Goal: Task Accomplishment & Management: Manage account settings

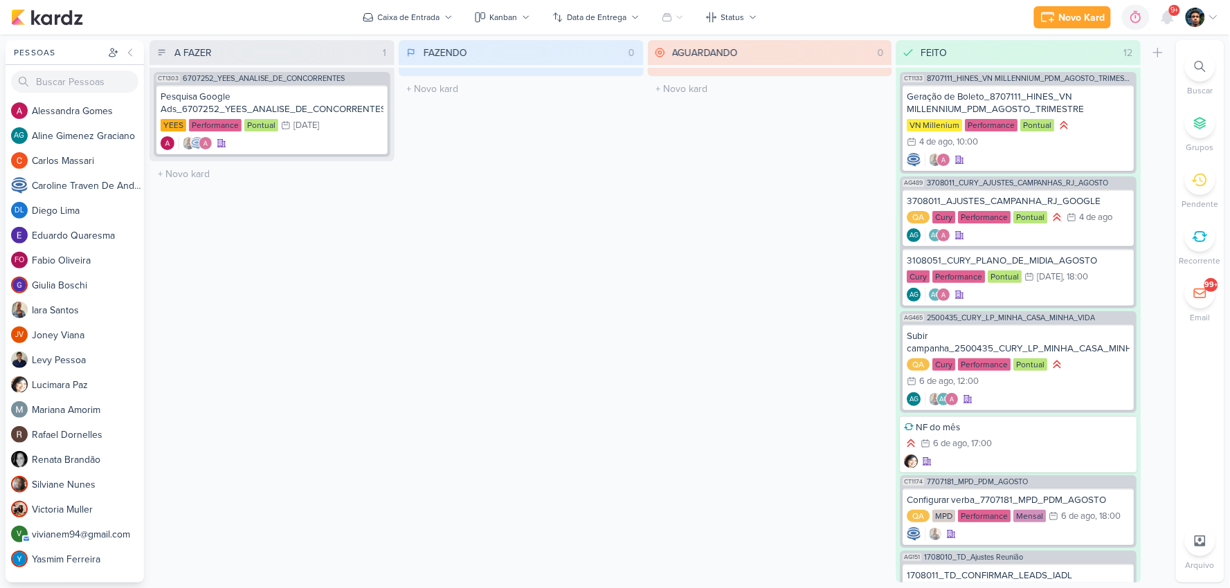
scroll to position [448, 0]
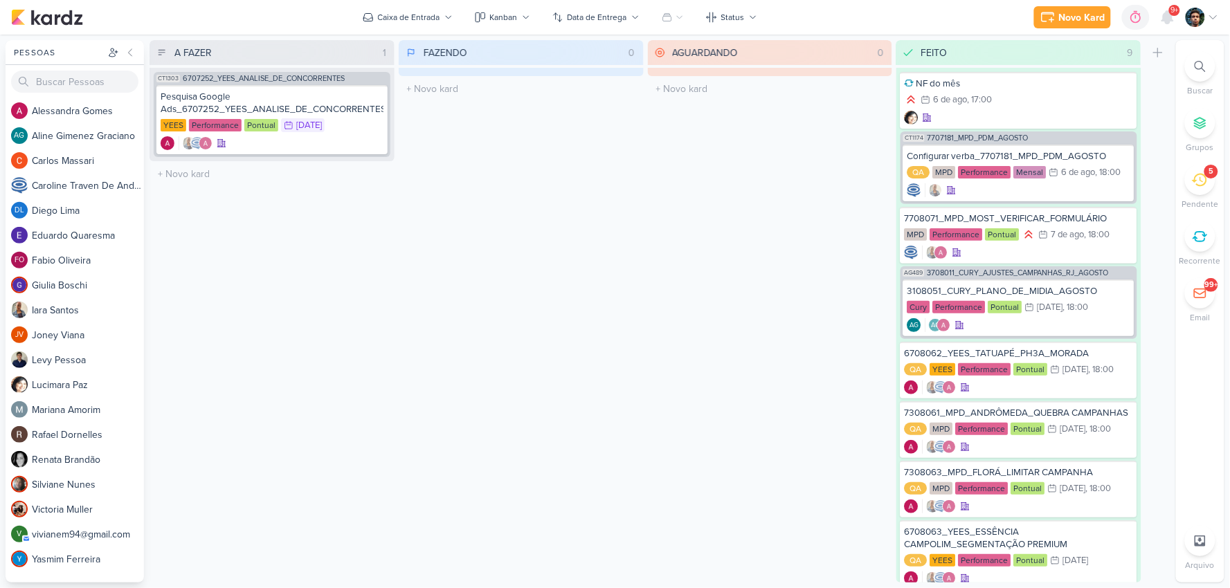
click at [1194, 185] on icon at bounding box center [1199, 179] width 15 height 15
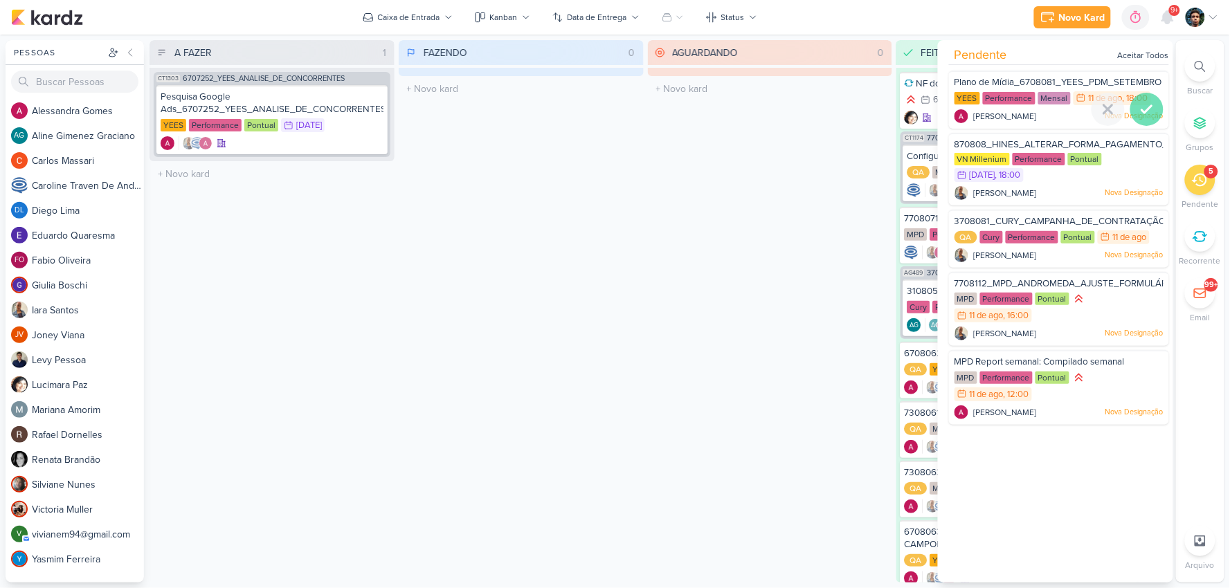
click at [1132, 126] on div at bounding box center [1146, 109] width 33 height 33
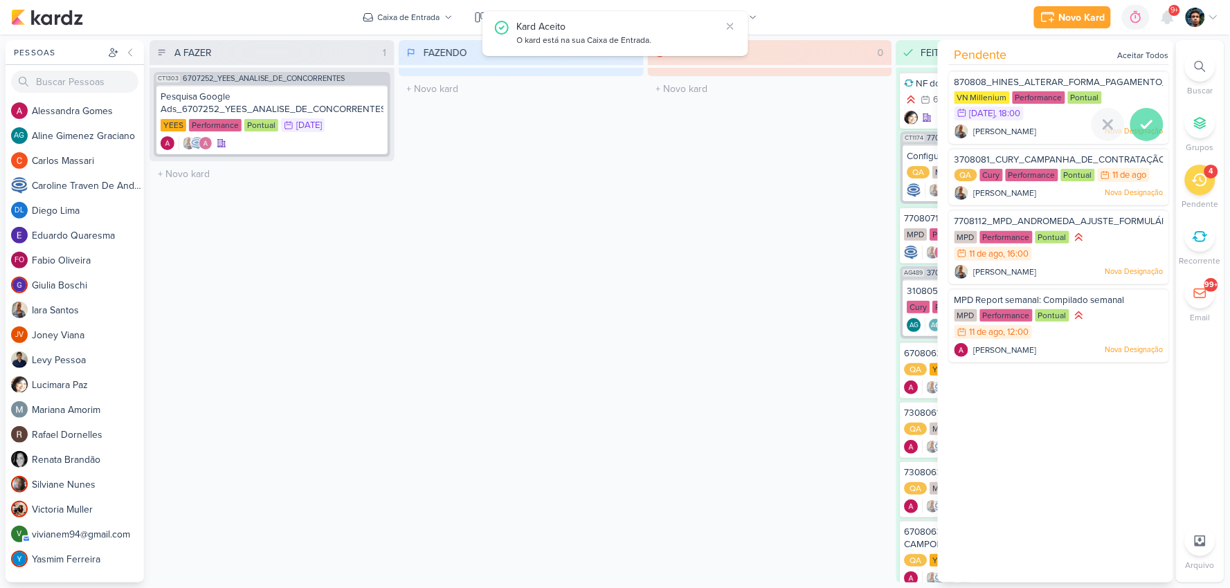
click at [1138, 125] on icon at bounding box center [1146, 124] width 17 height 17
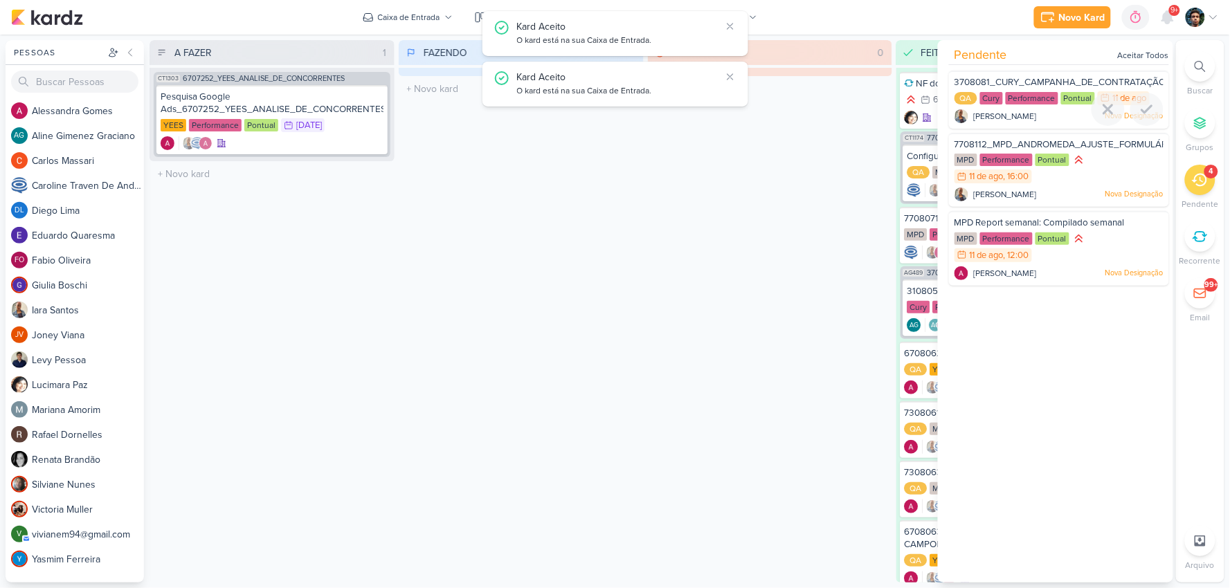
click at [1136, 125] on div at bounding box center [1146, 109] width 33 height 33
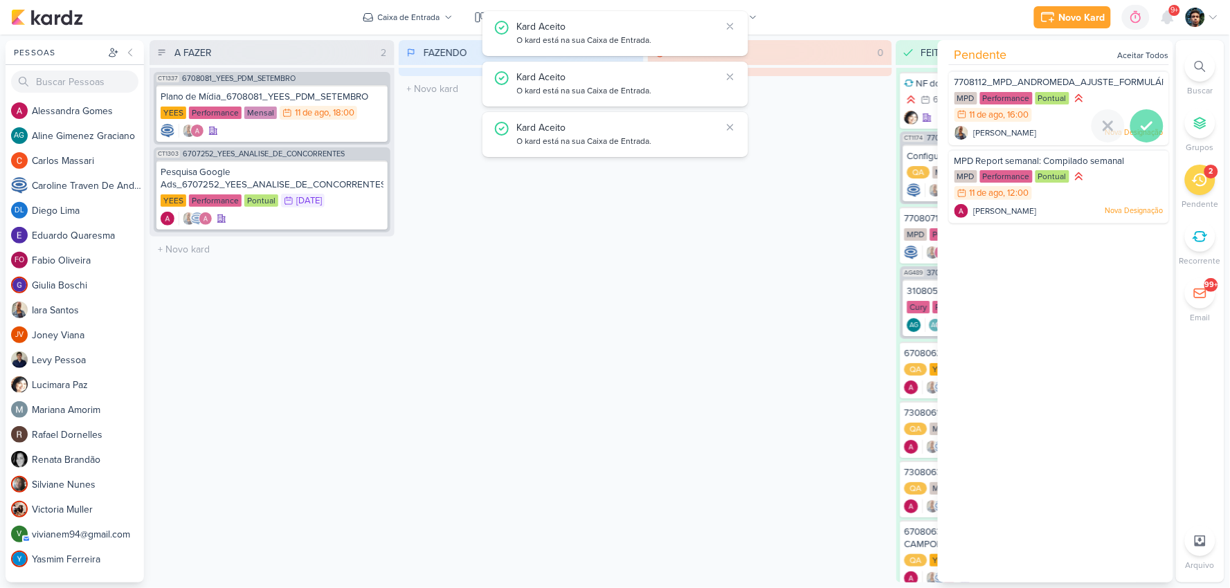
click at [1139, 119] on icon at bounding box center [1146, 126] width 17 height 17
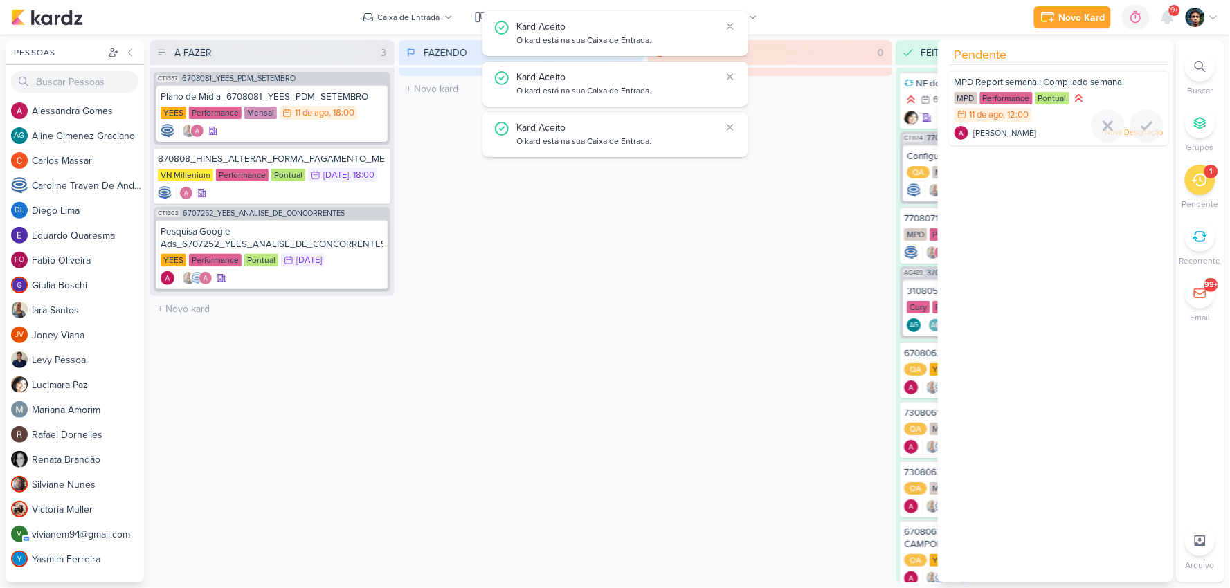
click at [1139, 119] on icon at bounding box center [1146, 126] width 17 height 17
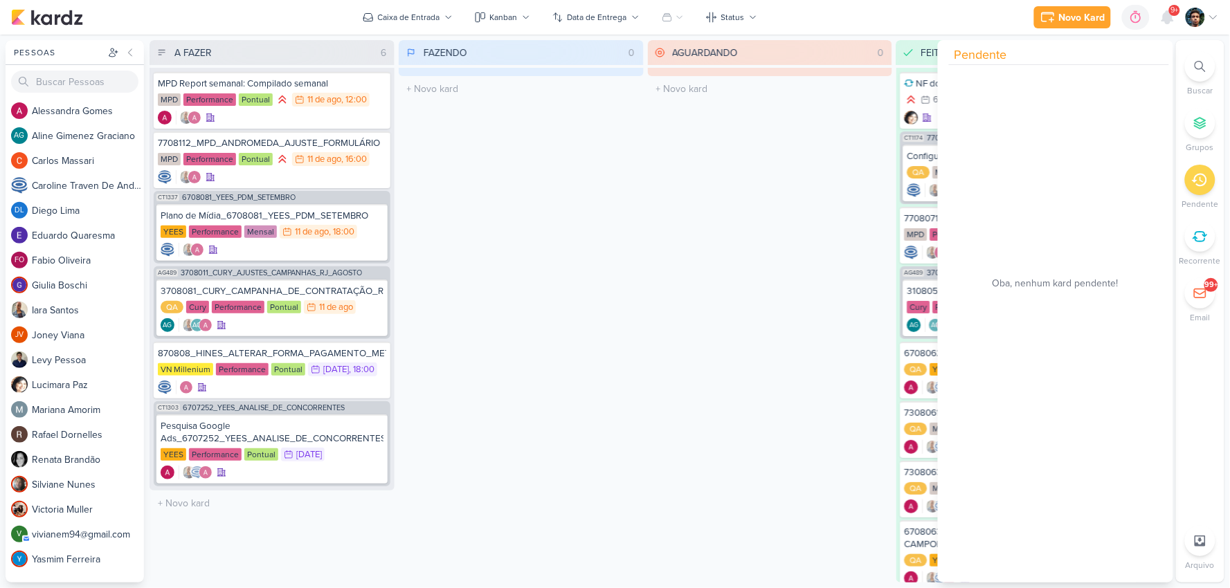
click at [776, 201] on div "AGUARDANDO 0 Mover Para Esquerda Mover Para Direita [GEOGRAPHIC_DATA] O título …" at bounding box center [770, 311] width 245 height 543
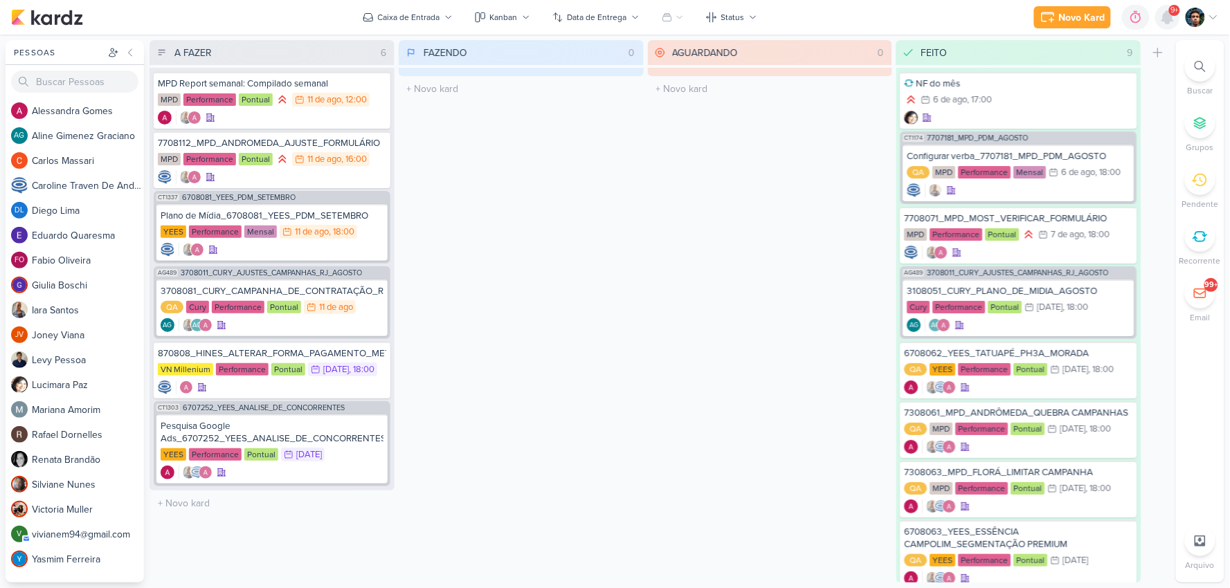
click at [1165, 28] on div at bounding box center [1167, 17] width 25 height 25
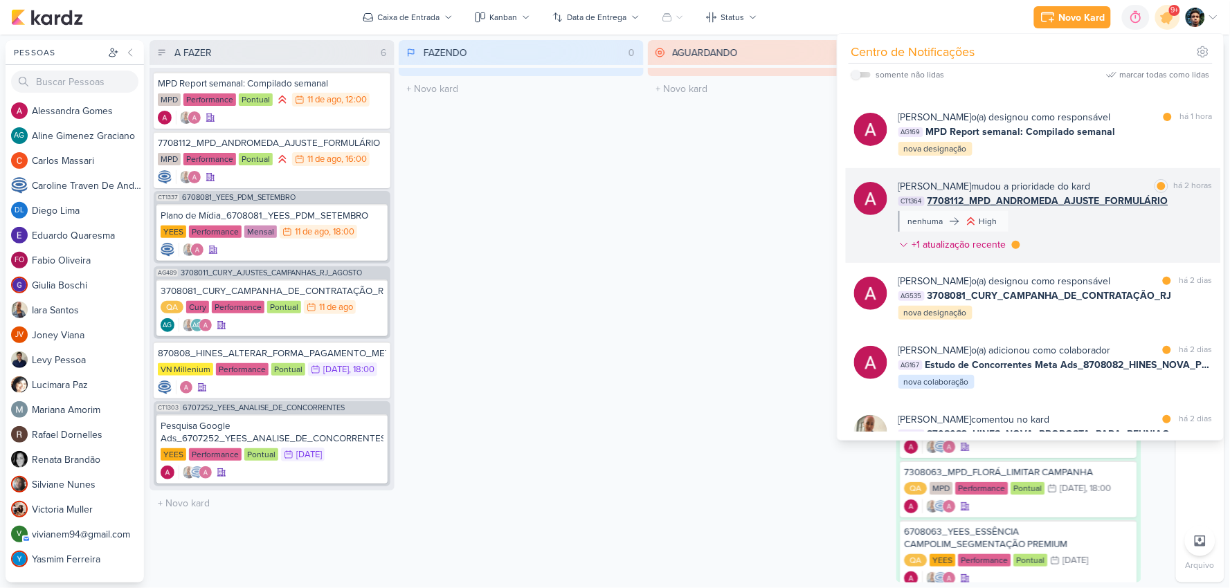
scroll to position [77, 0]
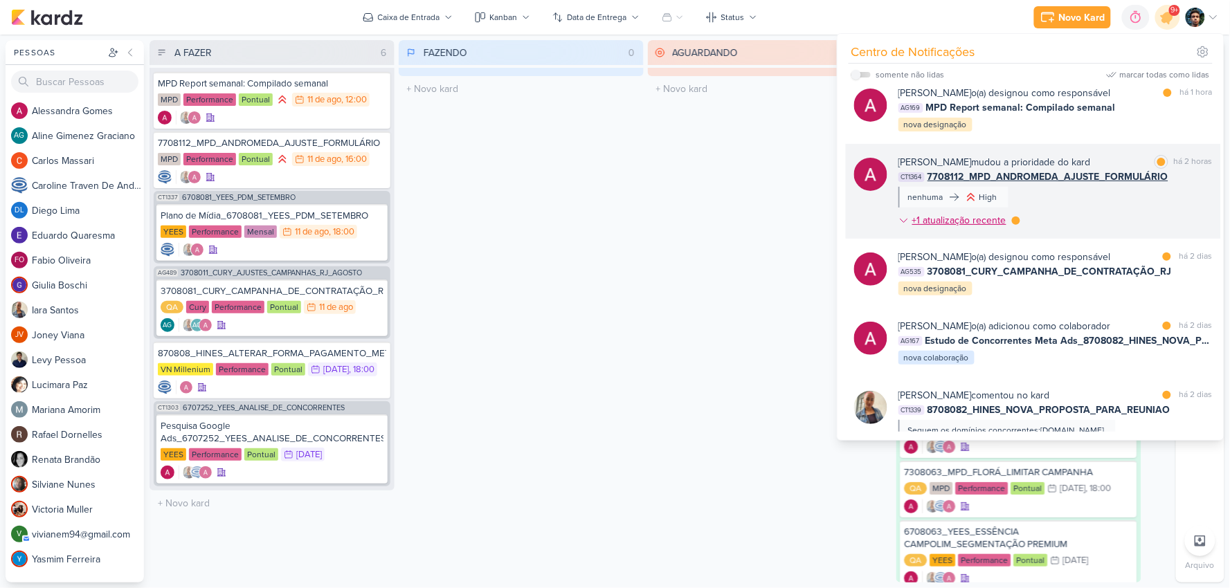
click at [946, 216] on div "+1 atualização recente" at bounding box center [960, 220] width 97 height 15
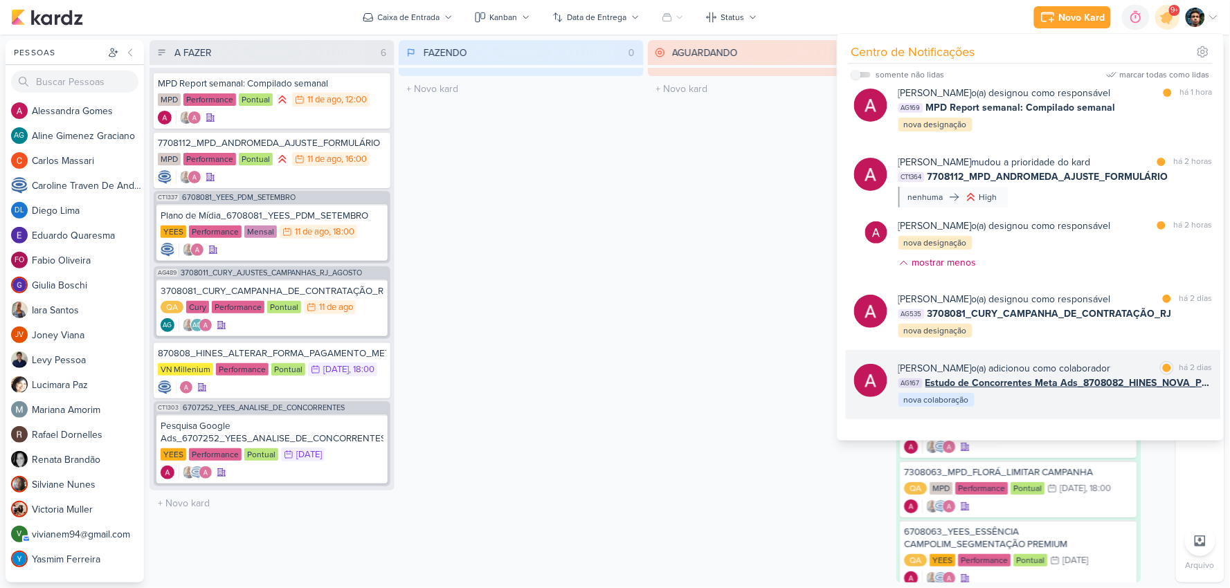
scroll to position [154, 0]
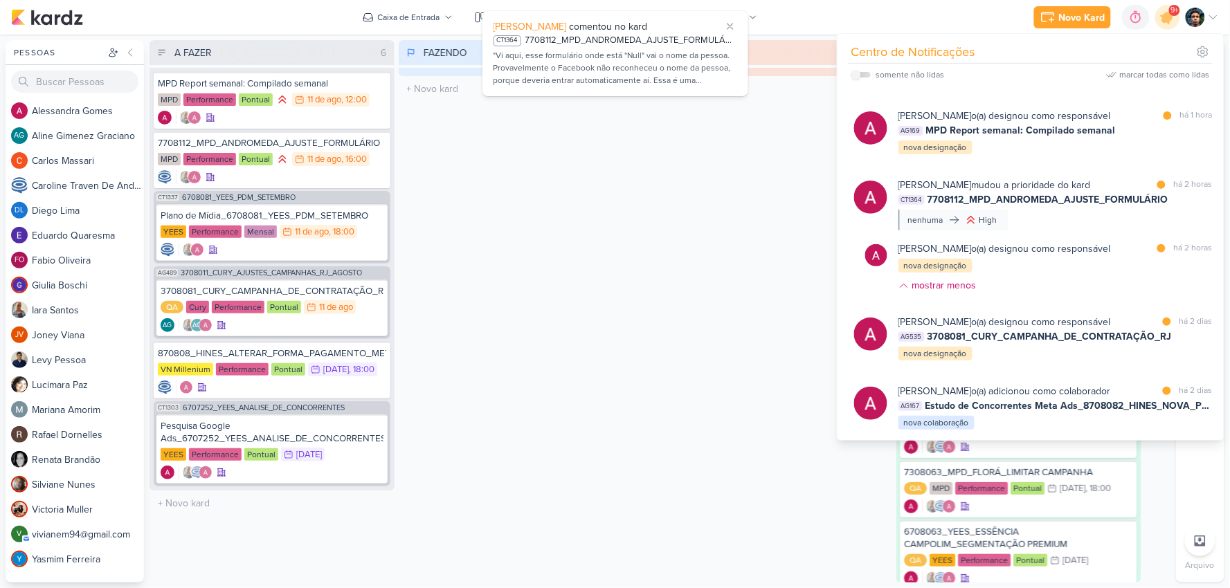
click at [651, 314] on div "AGUARDANDO 0 Mover Para Esquerda Mover Para Direita [GEOGRAPHIC_DATA] O título …" at bounding box center [770, 311] width 245 height 543
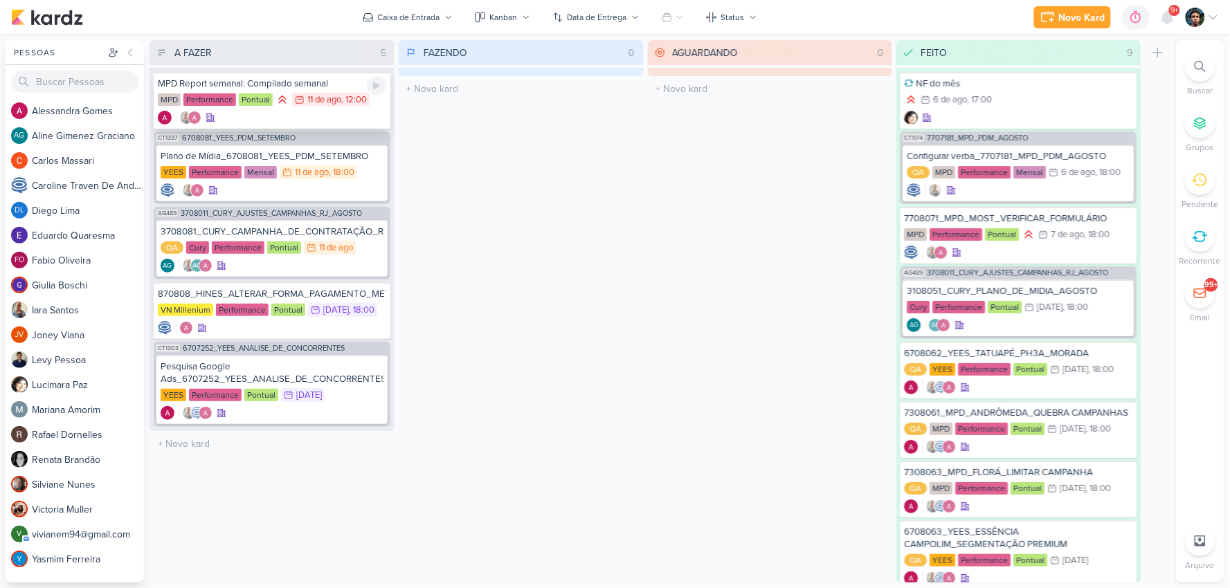
click at [329, 107] on div "MPD Report semanal: Compilado semanal MPD Performance Pontual 11/8 [DATE] 12:00" at bounding box center [272, 100] width 237 height 57
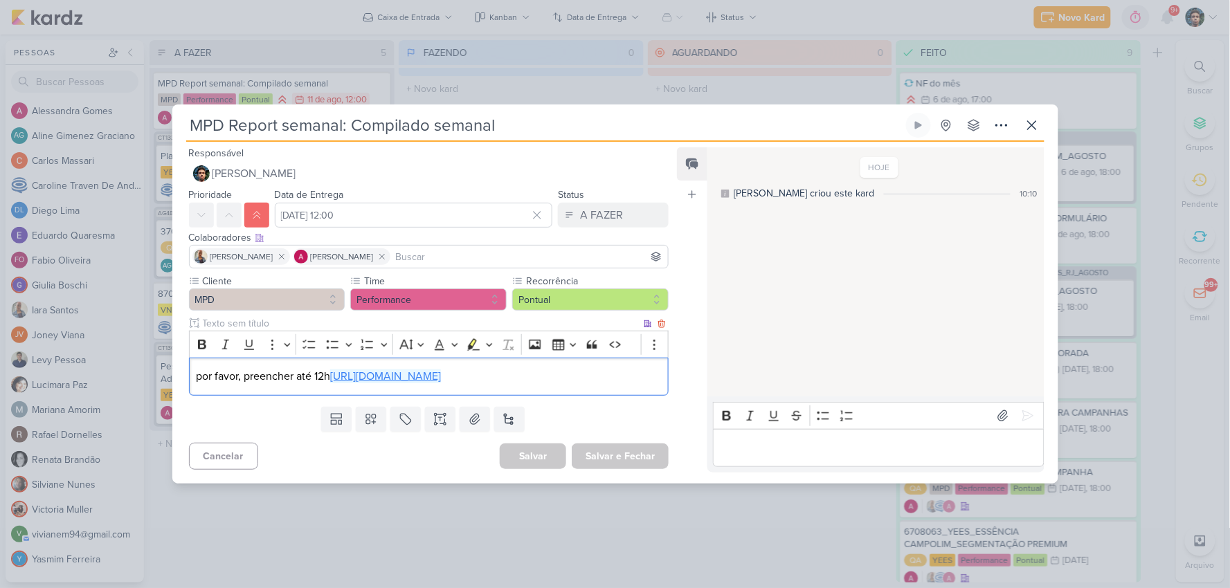
click at [433, 368] on p "por favor, preencher até 12h [URL][DOMAIN_NAME]" at bounding box center [428, 376] width 465 height 17
click at [361, 424] on span "[URL][DOMAIN_NAME]" at bounding box center [309, 417] width 104 height 17
click at [909, 118] on button at bounding box center [918, 125] width 25 height 25
click at [483, 393] on div "por favor, preencher até 12h [URL][DOMAIN_NAME]" at bounding box center [429, 377] width 480 height 38
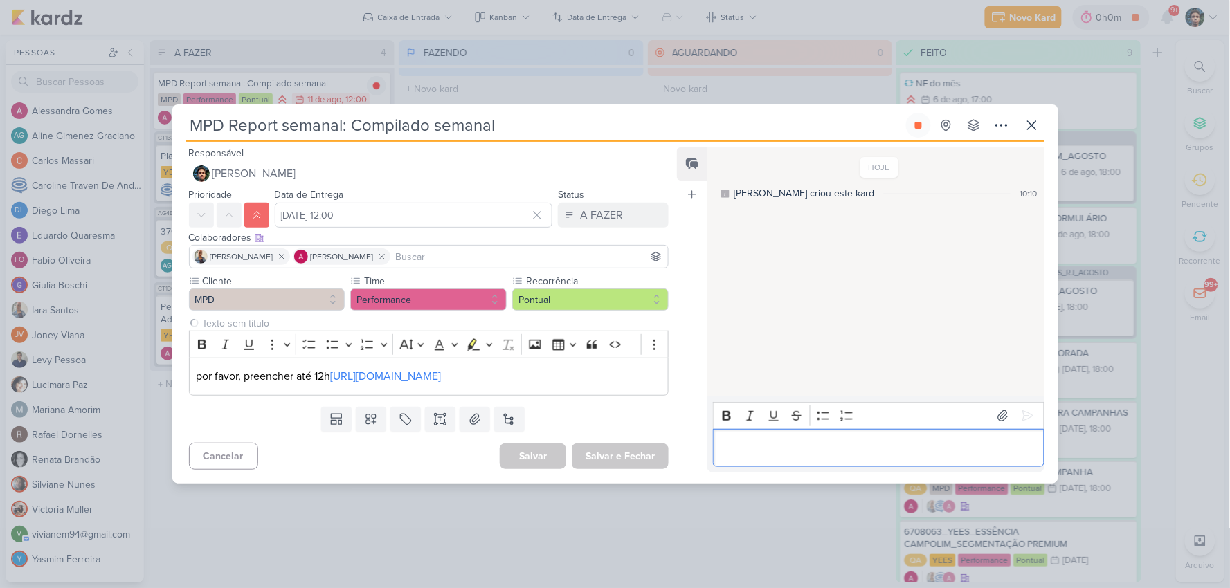
click at [773, 456] on p "Editor editing area: main" at bounding box center [878, 447] width 316 height 17
click at [718, 433] on div "[URL][DOMAIN_NAME]" at bounding box center [878, 448] width 331 height 38
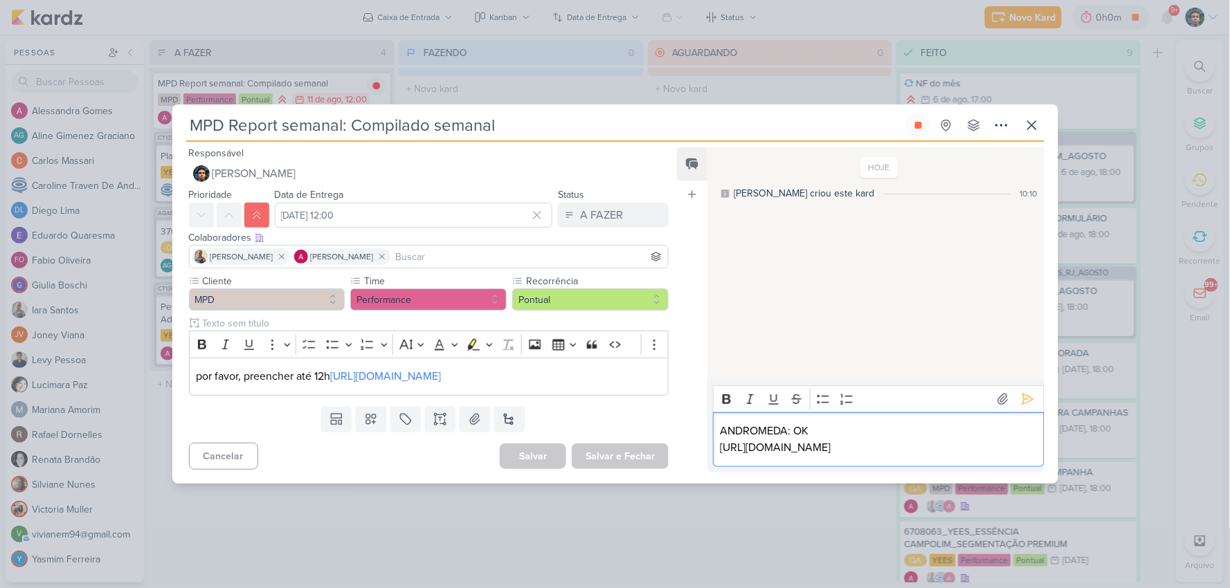
click at [992, 453] on p "[URL][DOMAIN_NAME]" at bounding box center [878, 447] width 316 height 17
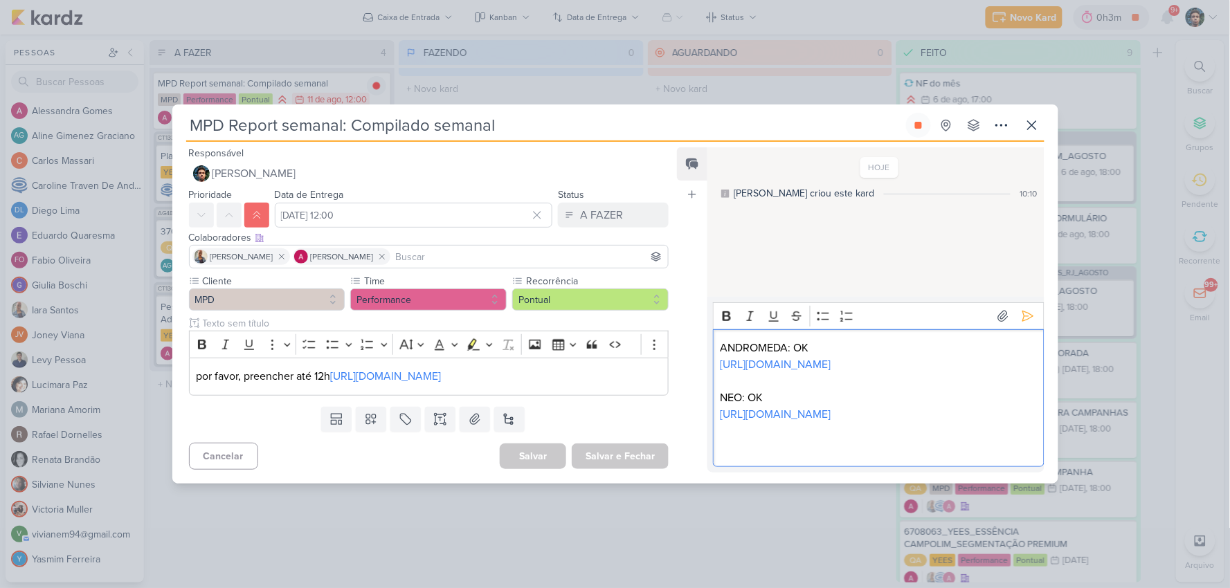
click at [742, 392] on p "NEO: OK" at bounding box center [878, 398] width 316 height 17
click at [1000, 422] on p "[URL][DOMAIN_NAME]" at bounding box center [878, 414] width 316 height 17
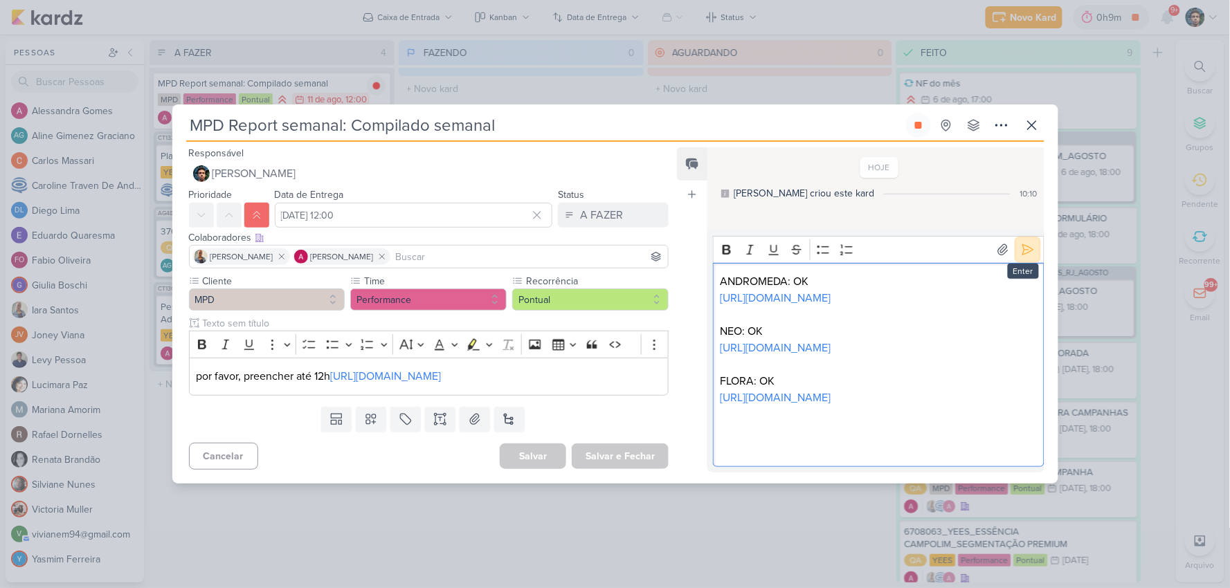
click at [1021, 252] on icon at bounding box center [1028, 250] width 14 height 14
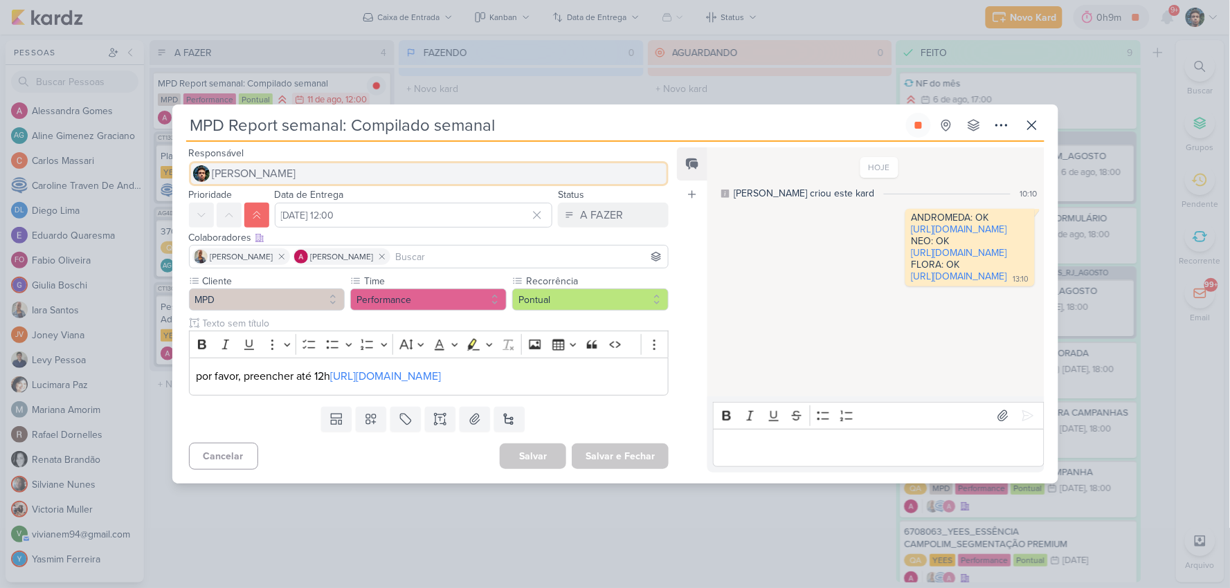
click at [388, 161] on button "[PERSON_NAME]" at bounding box center [429, 173] width 480 height 25
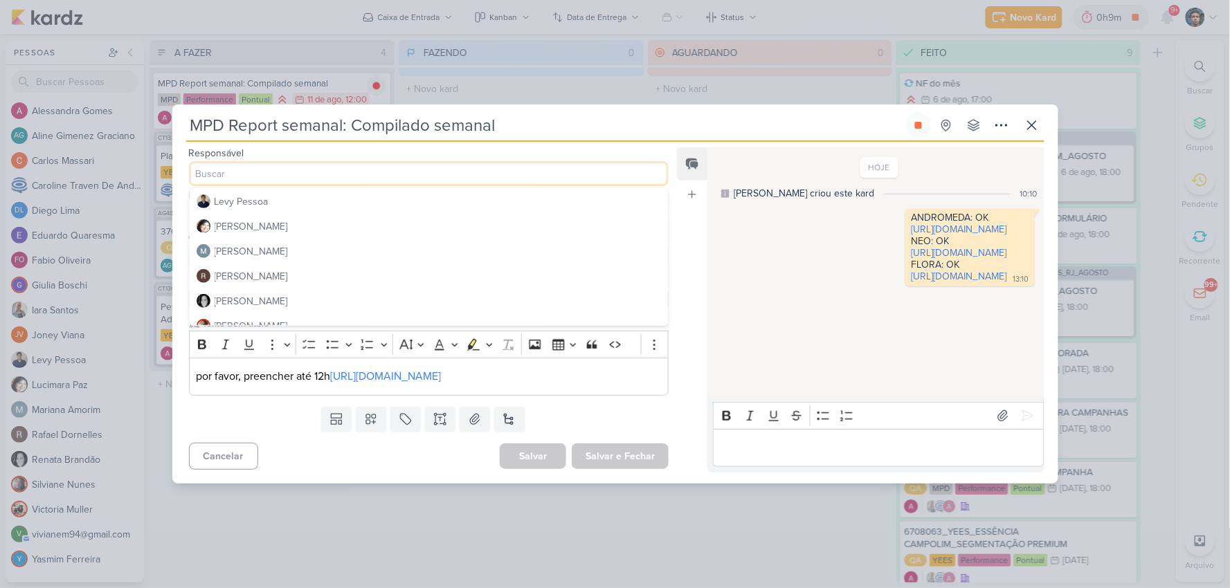
scroll to position [307, 0]
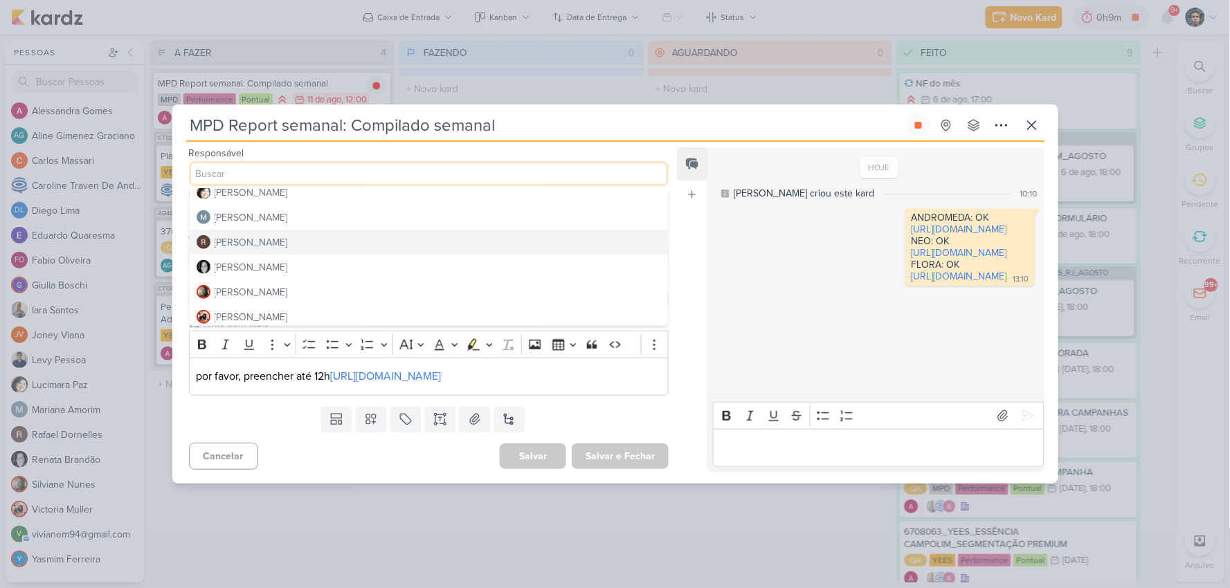
click at [335, 233] on button "[PERSON_NAME]" at bounding box center [429, 242] width 479 height 25
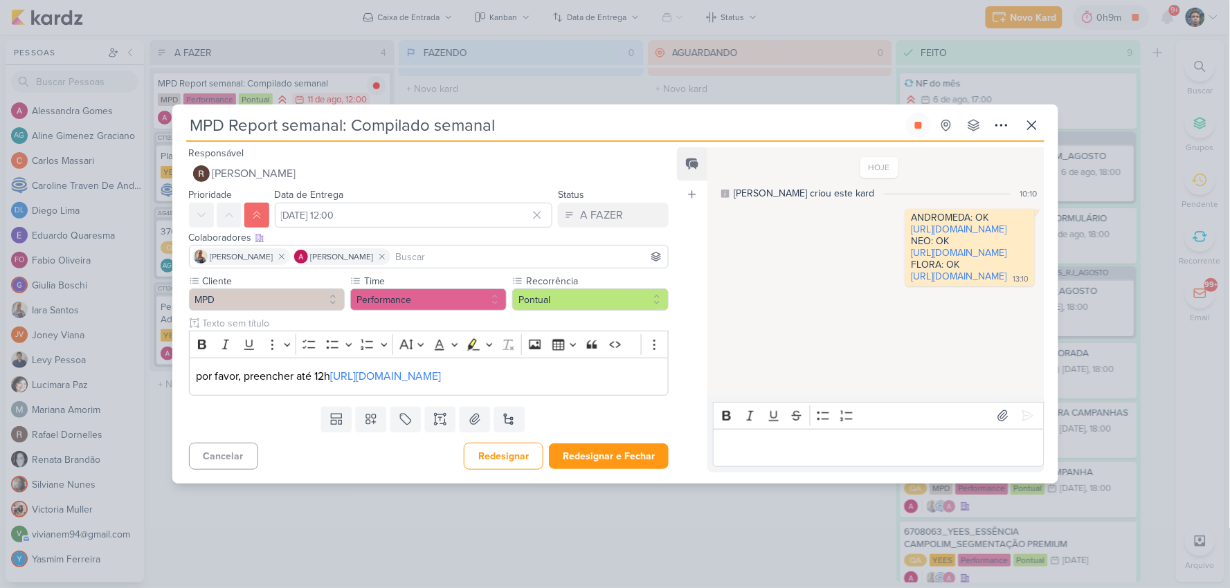
click at [475, 253] on input at bounding box center [529, 256] width 273 height 17
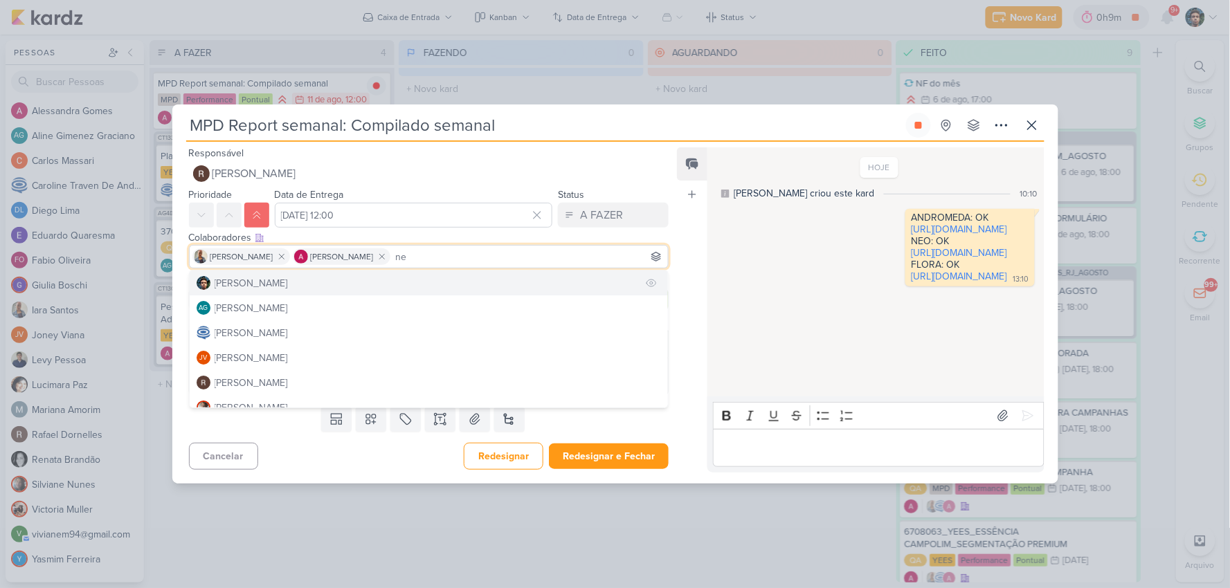
type input "ne"
click at [432, 272] on button "[PERSON_NAME]" at bounding box center [429, 283] width 479 height 25
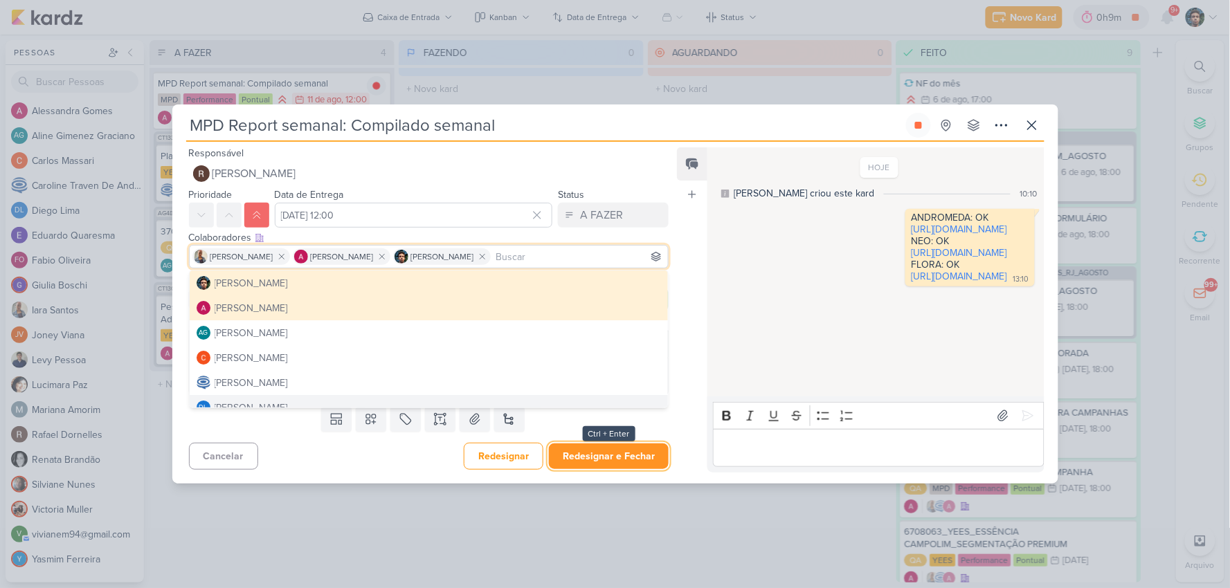
click at [608, 468] on button "Redesignar e Fechar" at bounding box center [609, 457] width 120 height 26
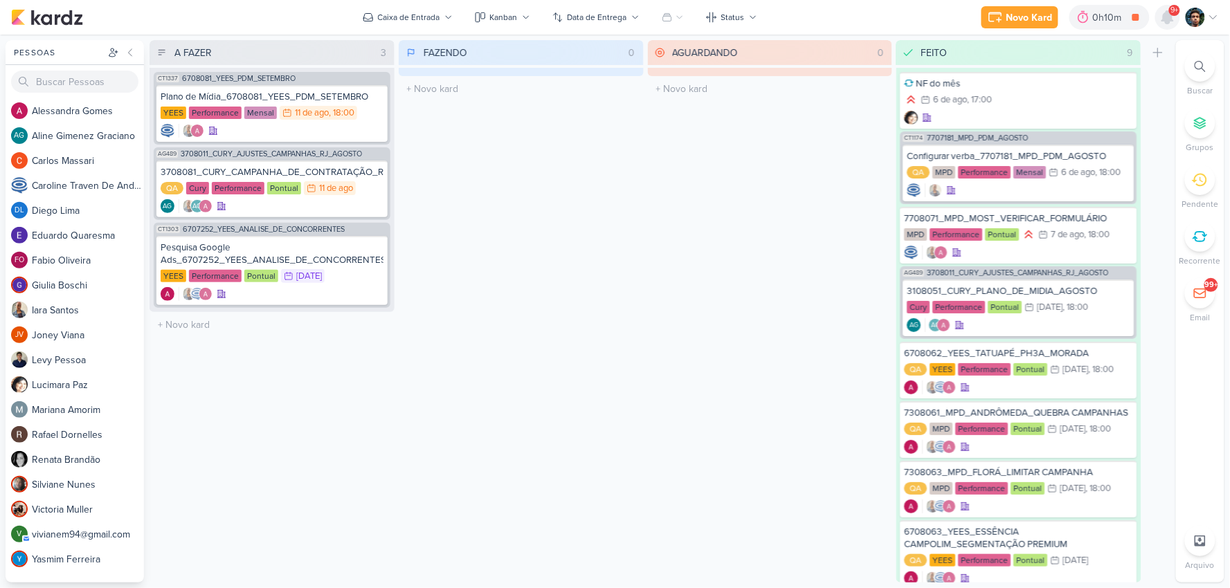
click at [1165, 9] on icon at bounding box center [1167, 17] width 17 height 17
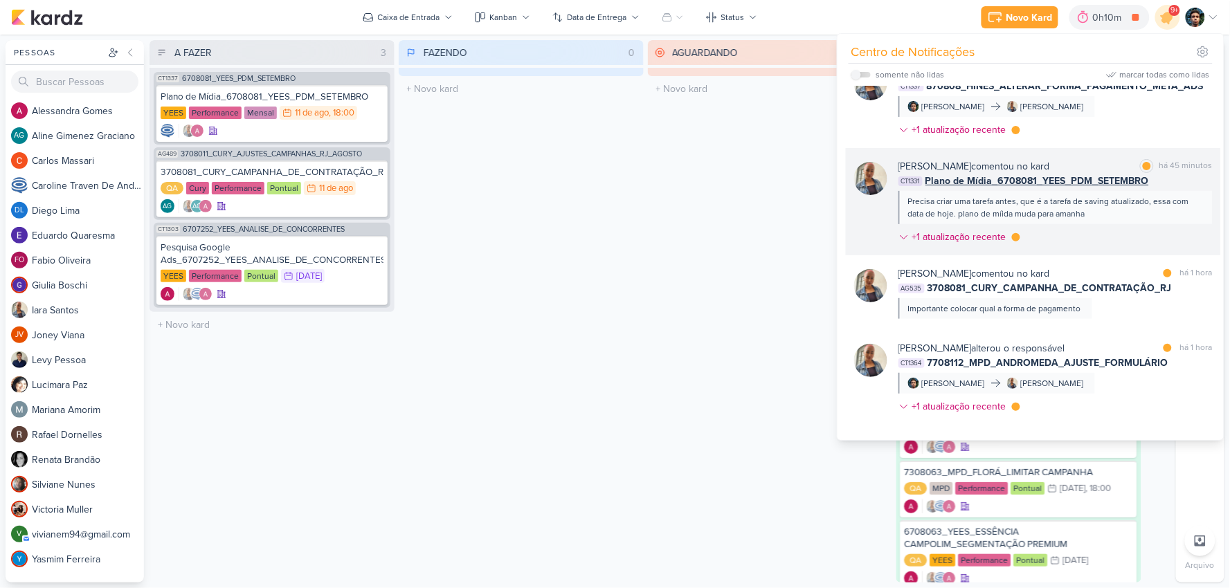
scroll to position [0, 0]
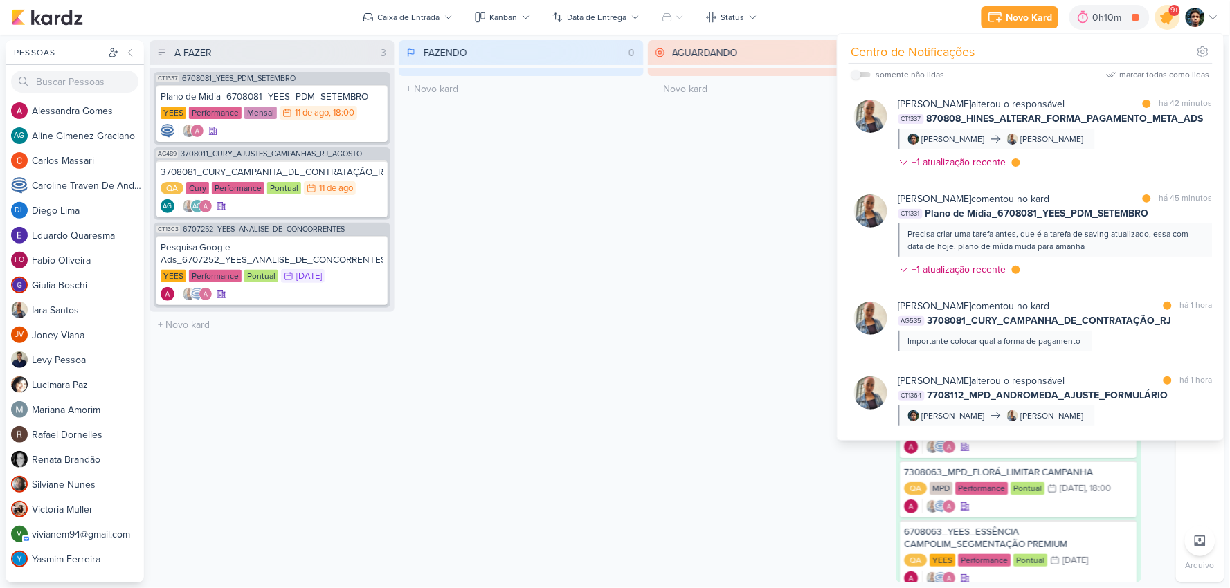
click at [1170, 23] on icon at bounding box center [1167, 17] width 17 height 17
